Goal: Task Accomplishment & Management: Manage account settings

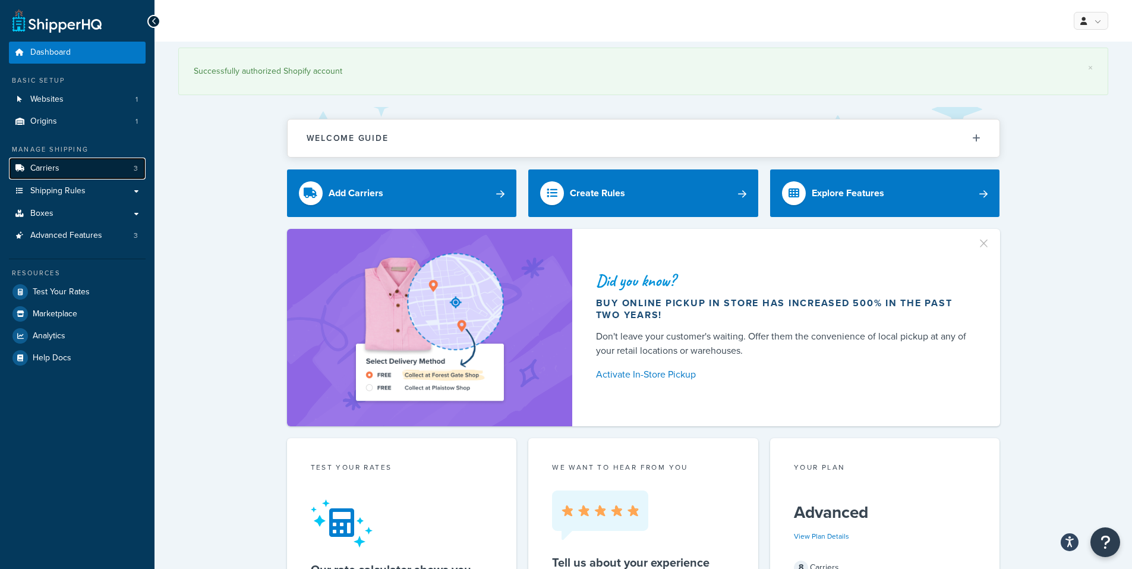
click at [69, 169] on link "Carriers 3" at bounding box center [77, 169] width 137 height 22
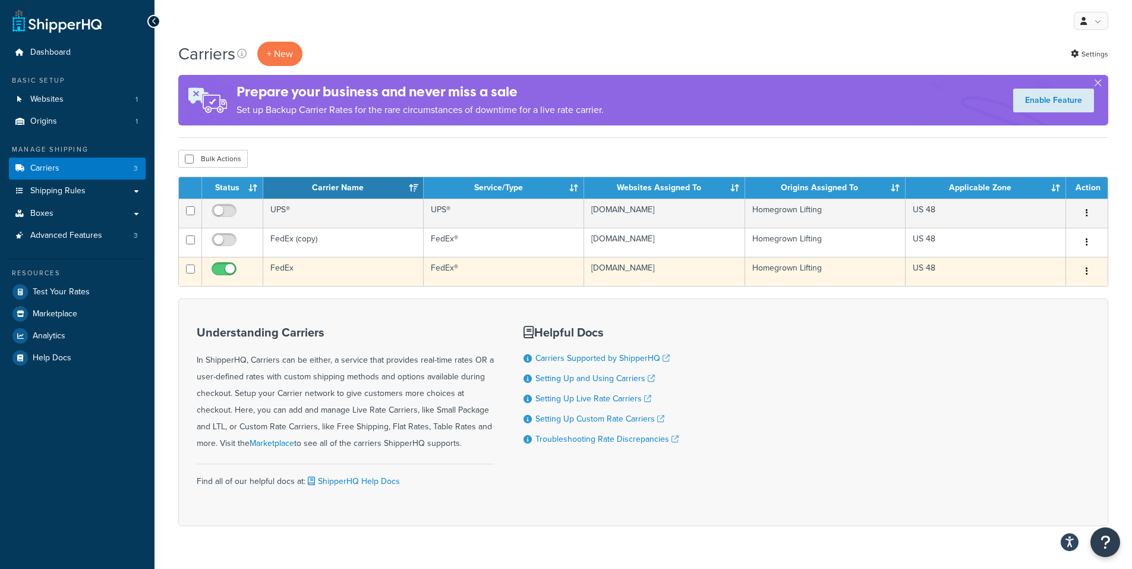
click at [307, 266] on td "FedEx" at bounding box center [343, 271] width 160 height 29
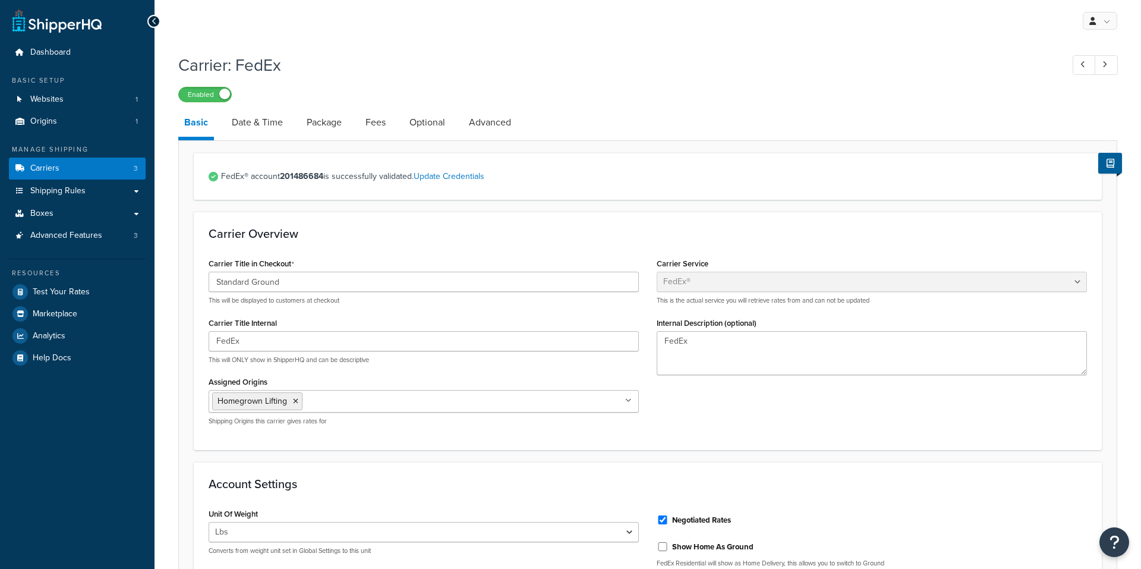
select select "fedEx"
select select "REGULAR_PICKUP"
select select "YOUR_PACKAGING"
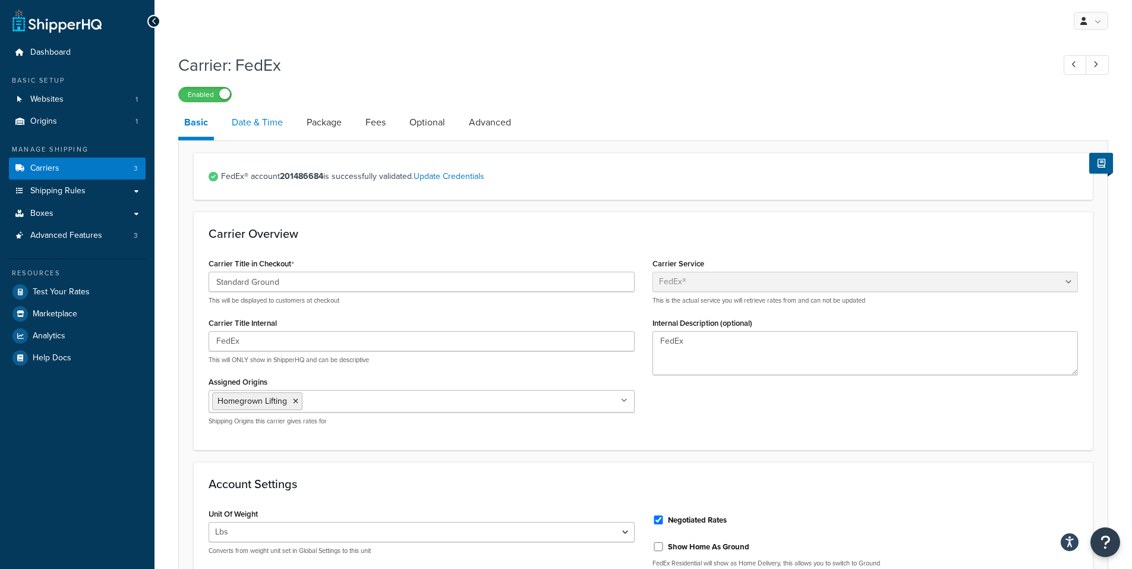
click at [267, 120] on link "Date & Time" at bounding box center [257, 122] width 63 height 29
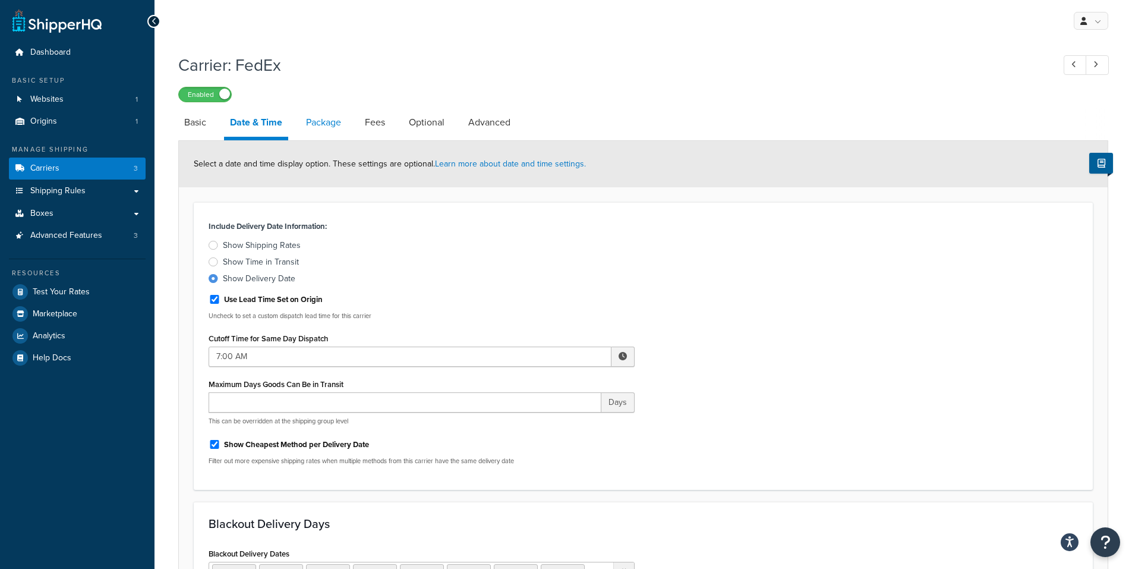
click at [320, 128] on link "Package" at bounding box center [323, 122] width 47 height 29
select select "557674"
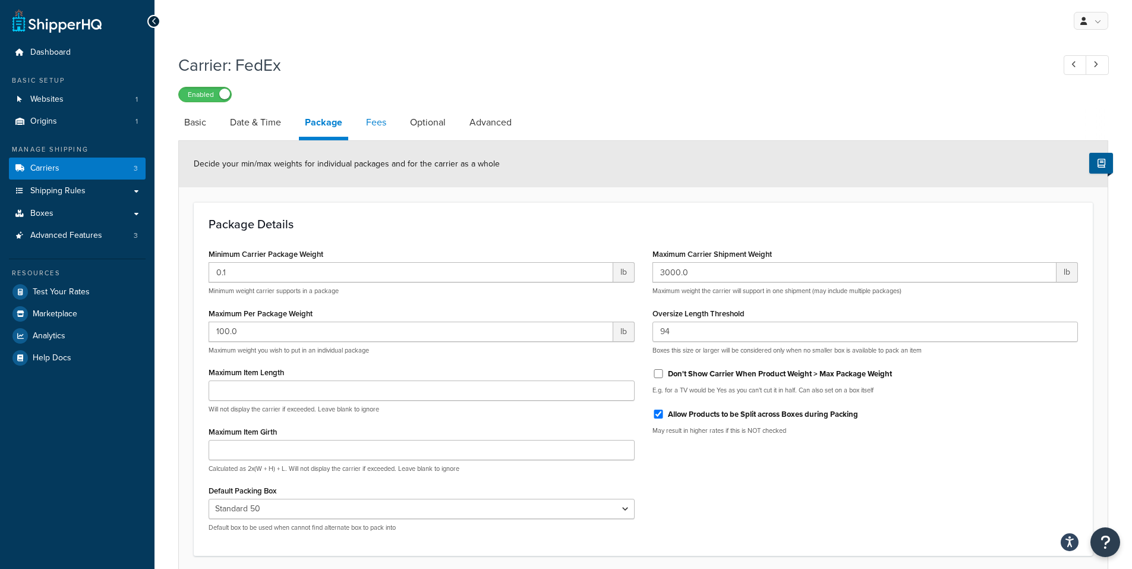
click at [374, 122] on link "Fees" at bounding box center [376, 122] width 32 height 29
select select "AFTER"
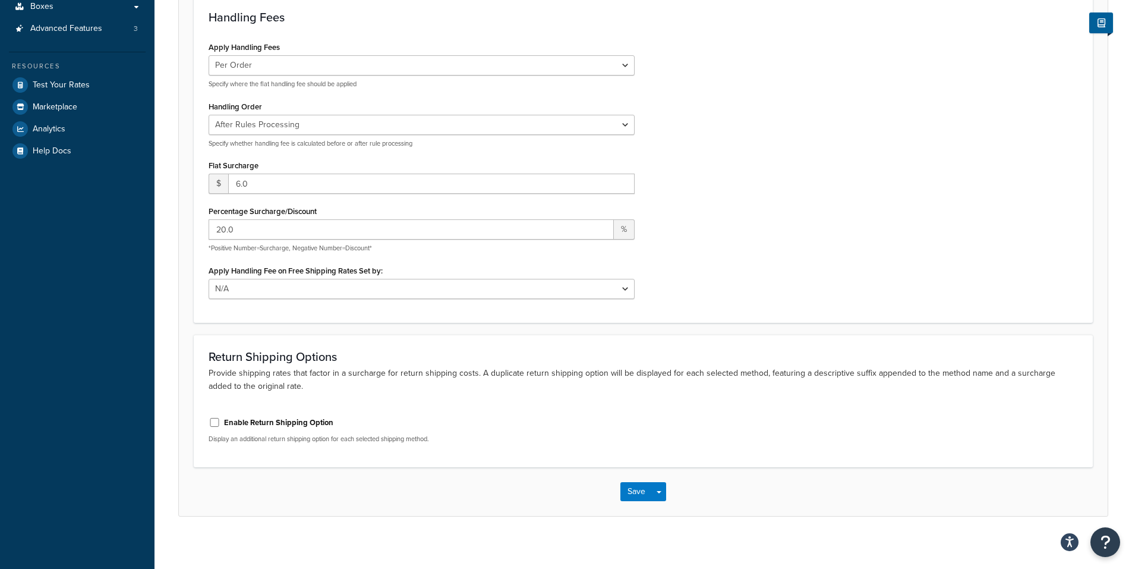
scroll to position [214, 0]
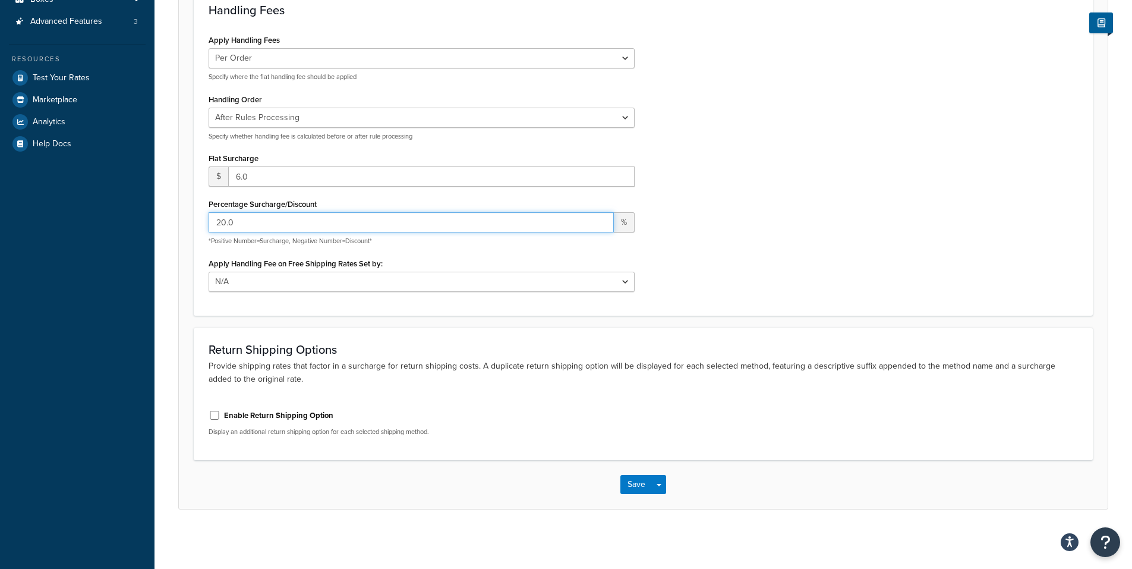
click at [271, 220] on input "20.0" at bounding box center [411, 222] width 405 height 20
click at [271, 221] on input "20.0" at bounding box center [411, 222] width 405 height 20
drag, startPoint x: 271, startPoint y: 221, endPoint x: 197, endPoint y: 218, distance: 73.8
click at [198, 218] on div "Handling Fees Apply Handling Fees Per Order Per Item Per Package Specify where …" at bounding box center [643, 151] width 899 height 327
type input "18"
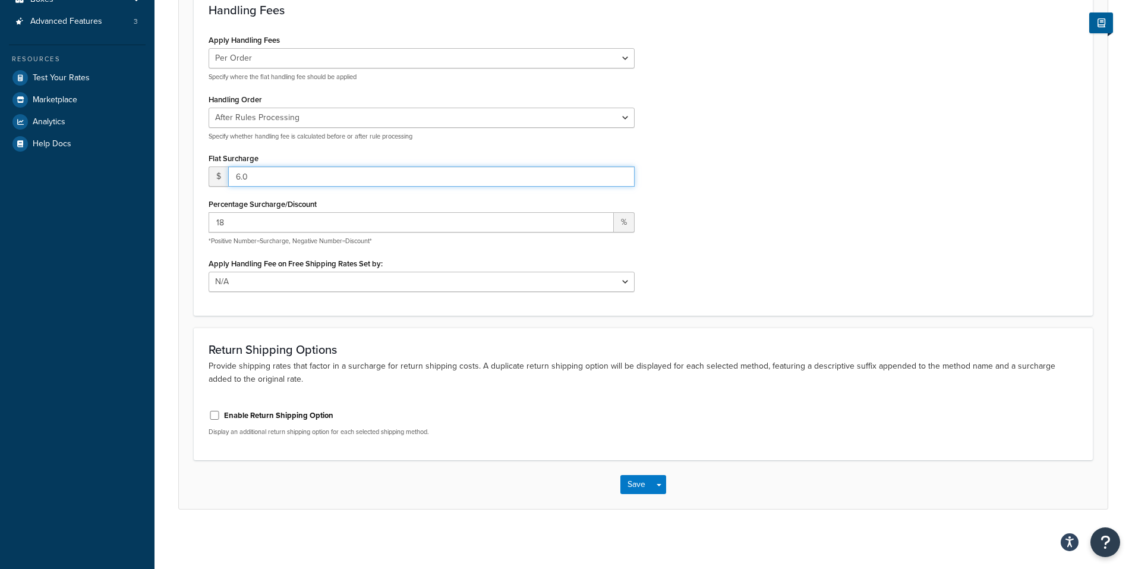
click at [353, 177] on input "6.0" at bounding box center [431, 176] width 407 height 20
type input "5"
click at [646, 485] on button "Save" at bounding box center [637, 484] width 32 height 19
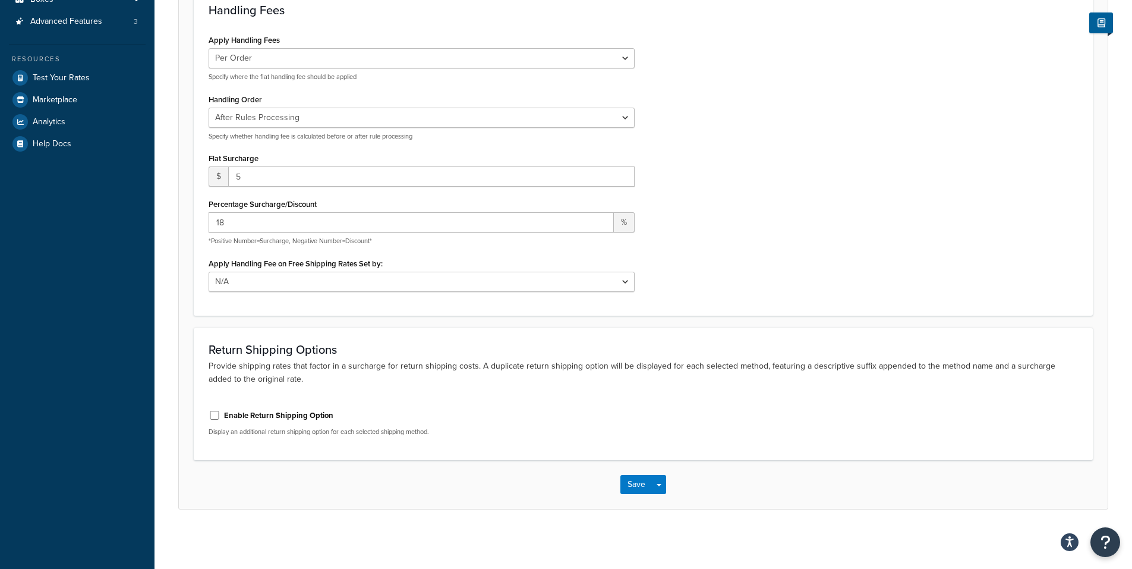
scroll to position [0, 0]
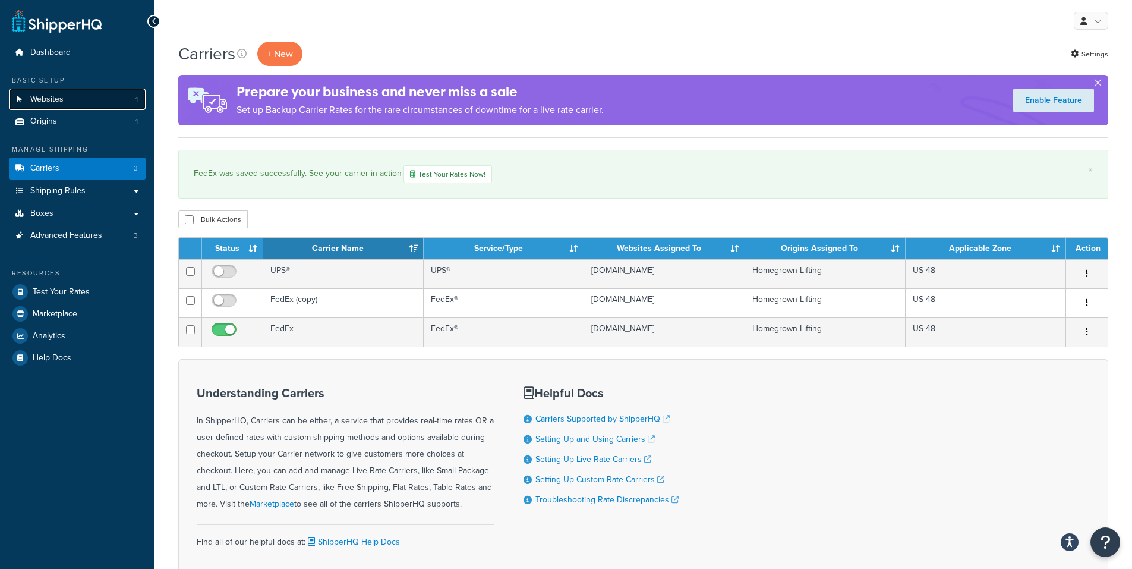
click at [53, 105] on link "Websites 1" at bounding box center [77, 100] width 137 height 22
